Goal: Check status

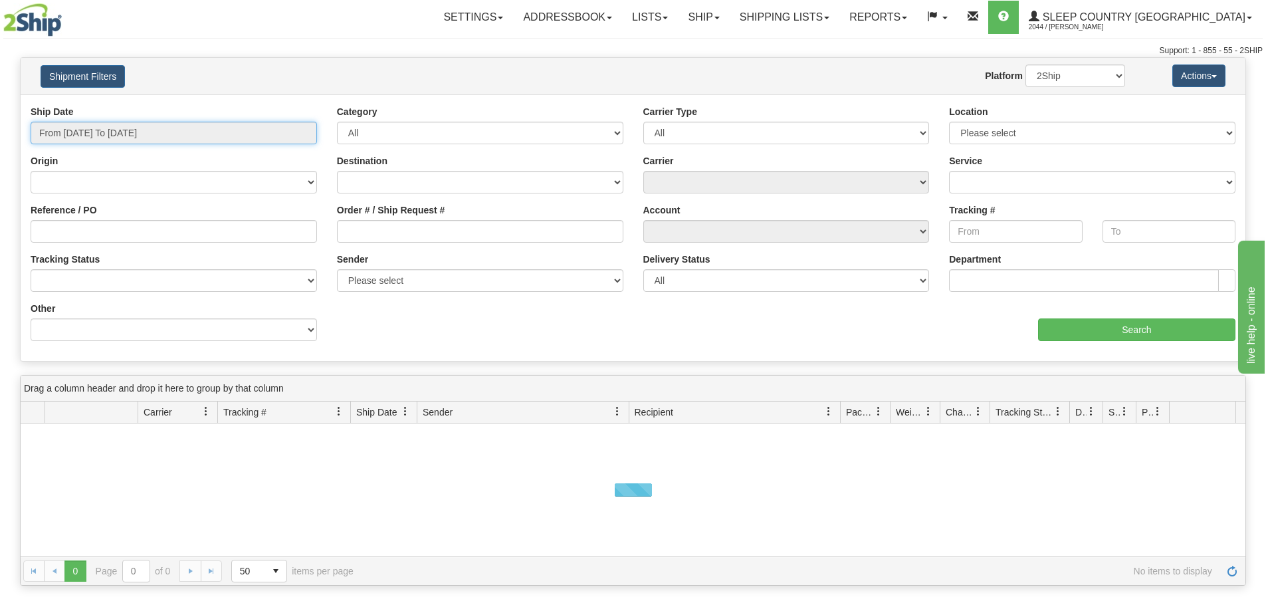
click at [112, 139] on input "From [DATE] To [DATE]" at bounding box center [174, 133] width 286 height 23
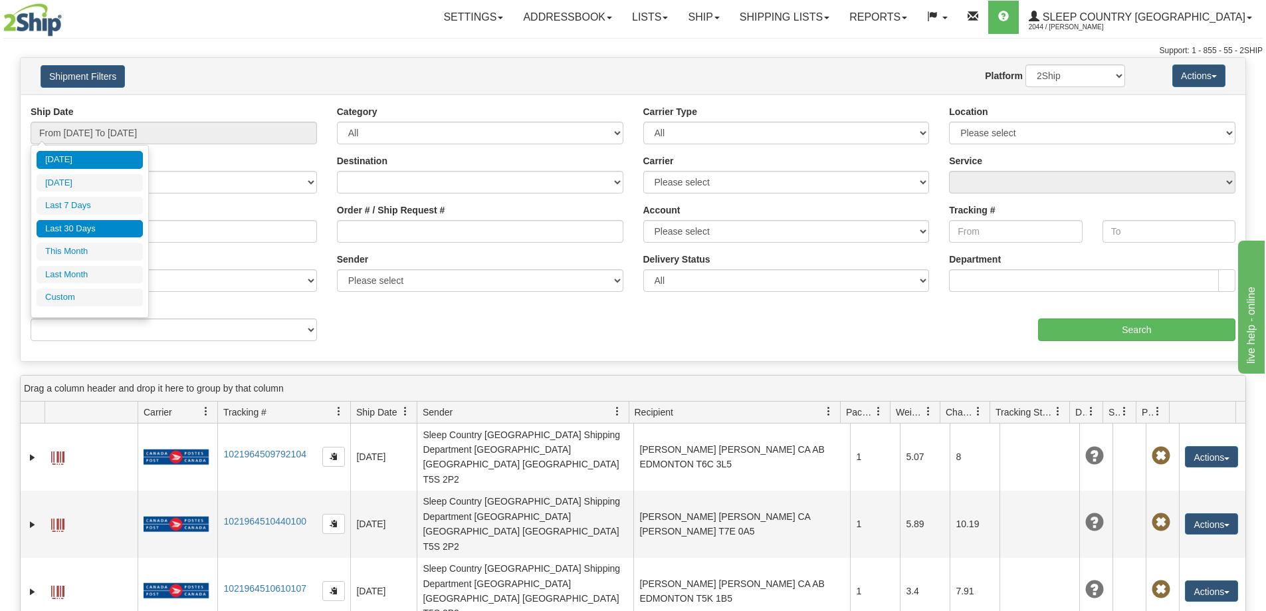
click at [75, 221] on li "Last 30 Days" at bounding box center [90, 229] width 106 height 18
type input "From [DATE] To [DATE]"
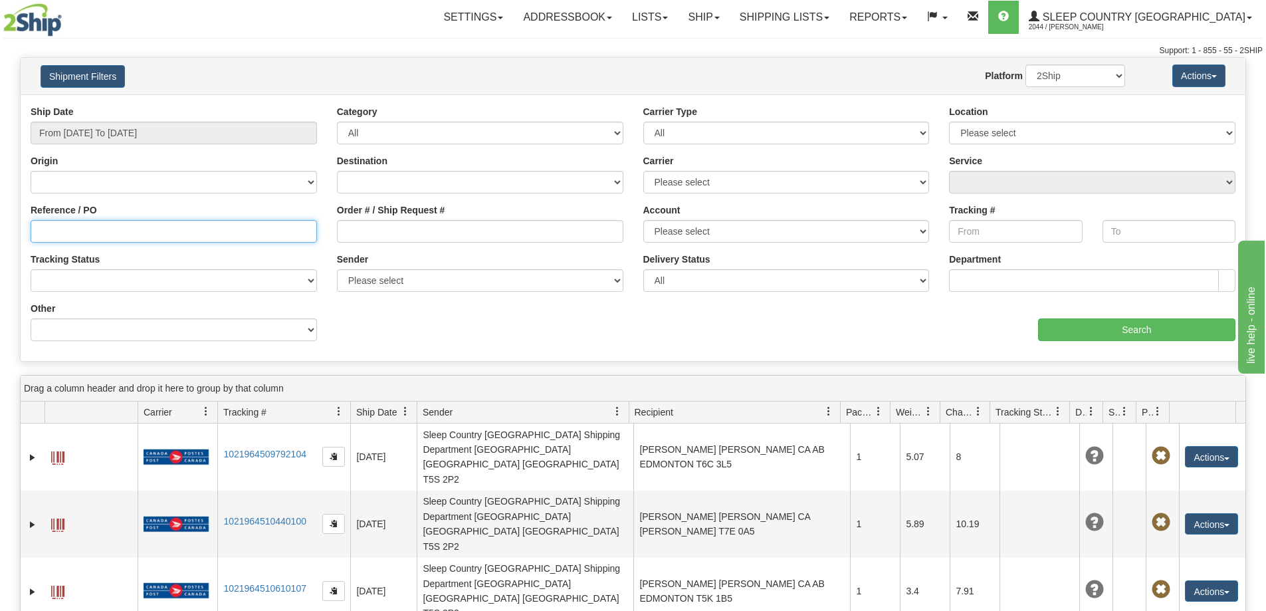
click at [37, 230] on input "Reference / PO" at bounding box center [174, 231] width 286 height 23
paste input "9002H971610"
type input "9002H971610"
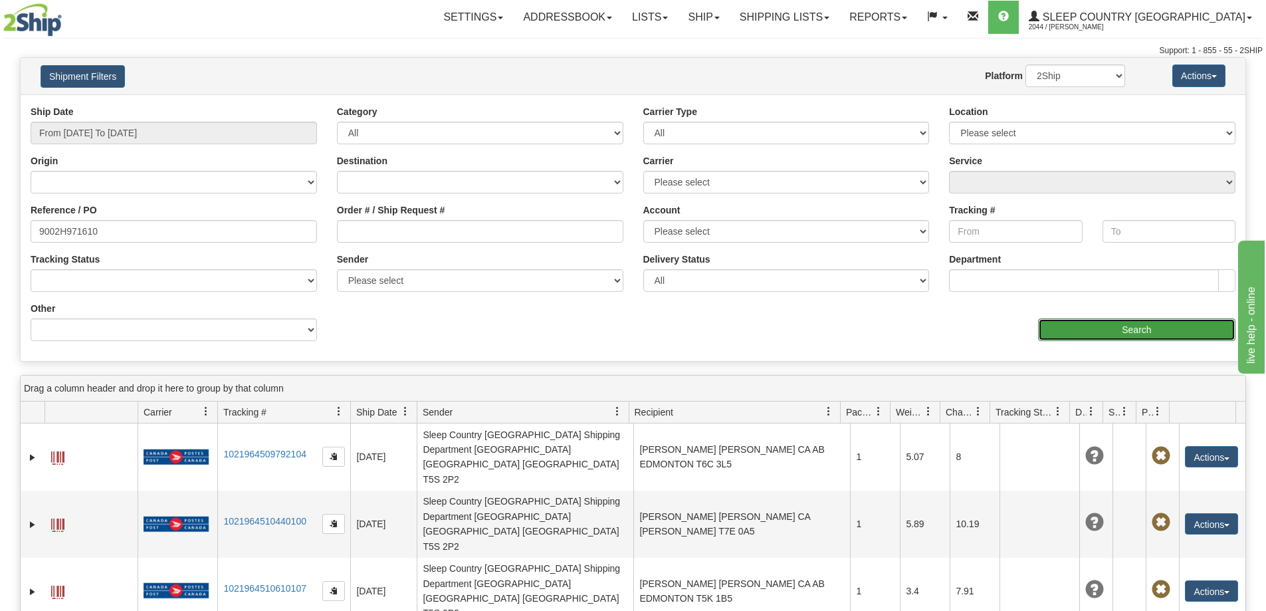
click at [1087, 336] on input "Search" at bounding box center [1136, 329] width 197 height 23
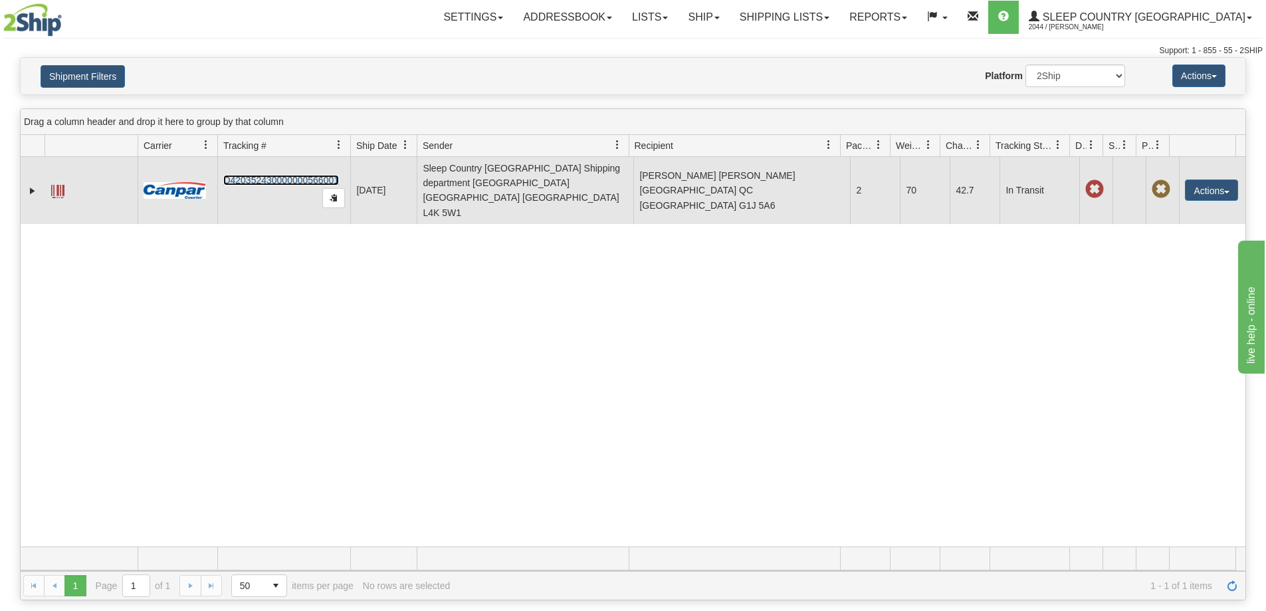
click at [272, 175] on link "D420352430000000566001" at bounding box center [281, 180] width 116 height 11
